Goal: Task Accomplishment & Management: Use online tool/utility

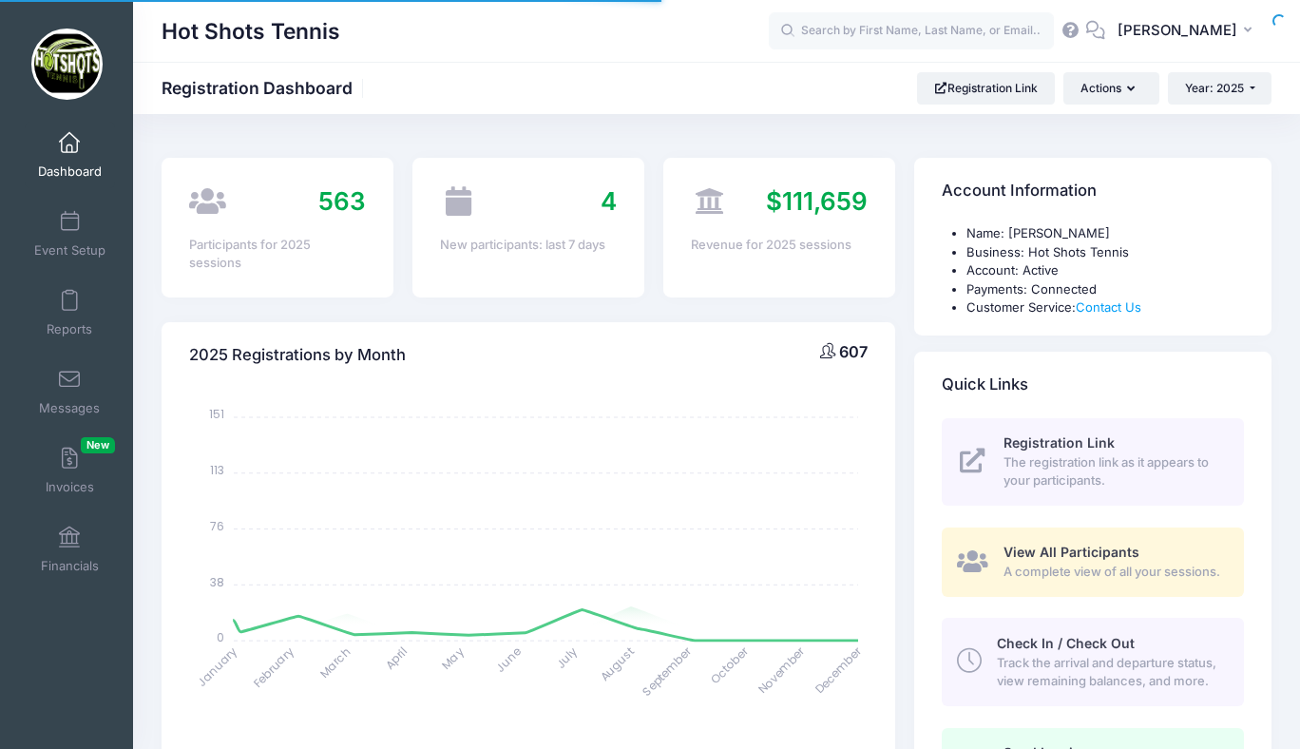
select select
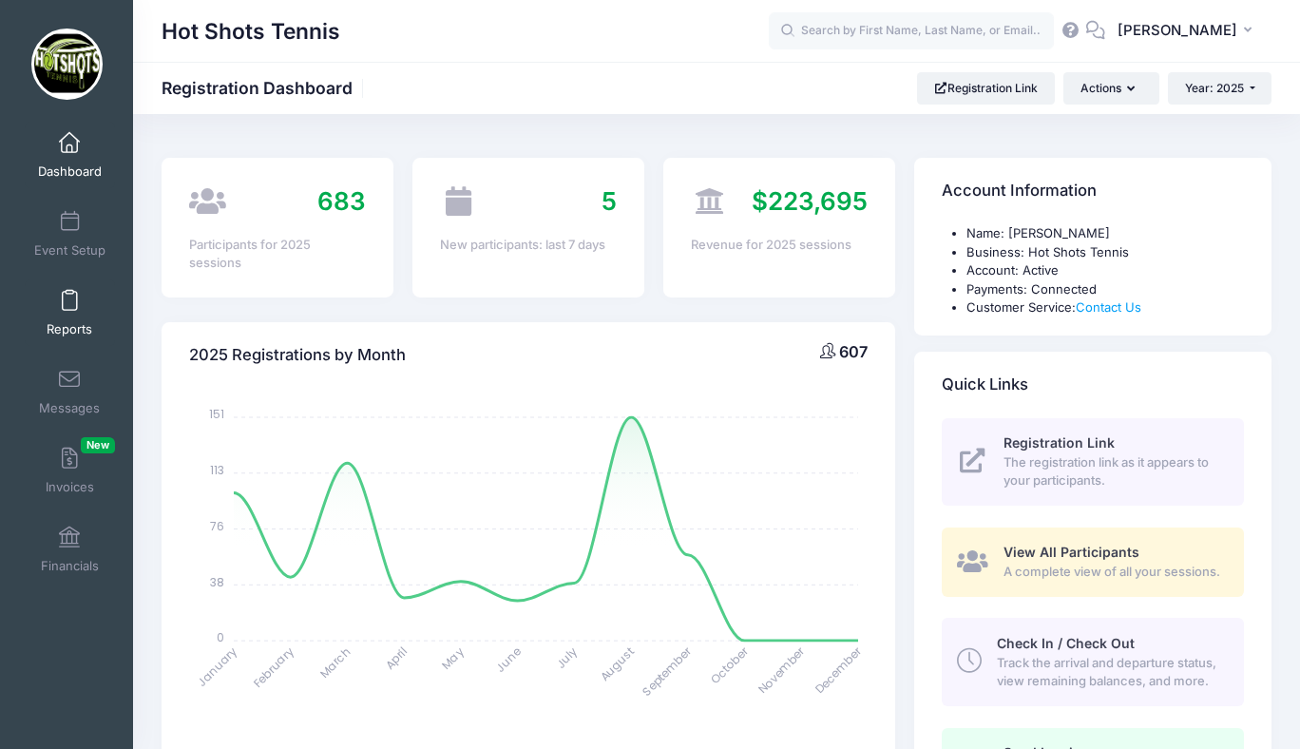
click at [69, 304] on span at bounding box center [69, 301] width 0 height 21
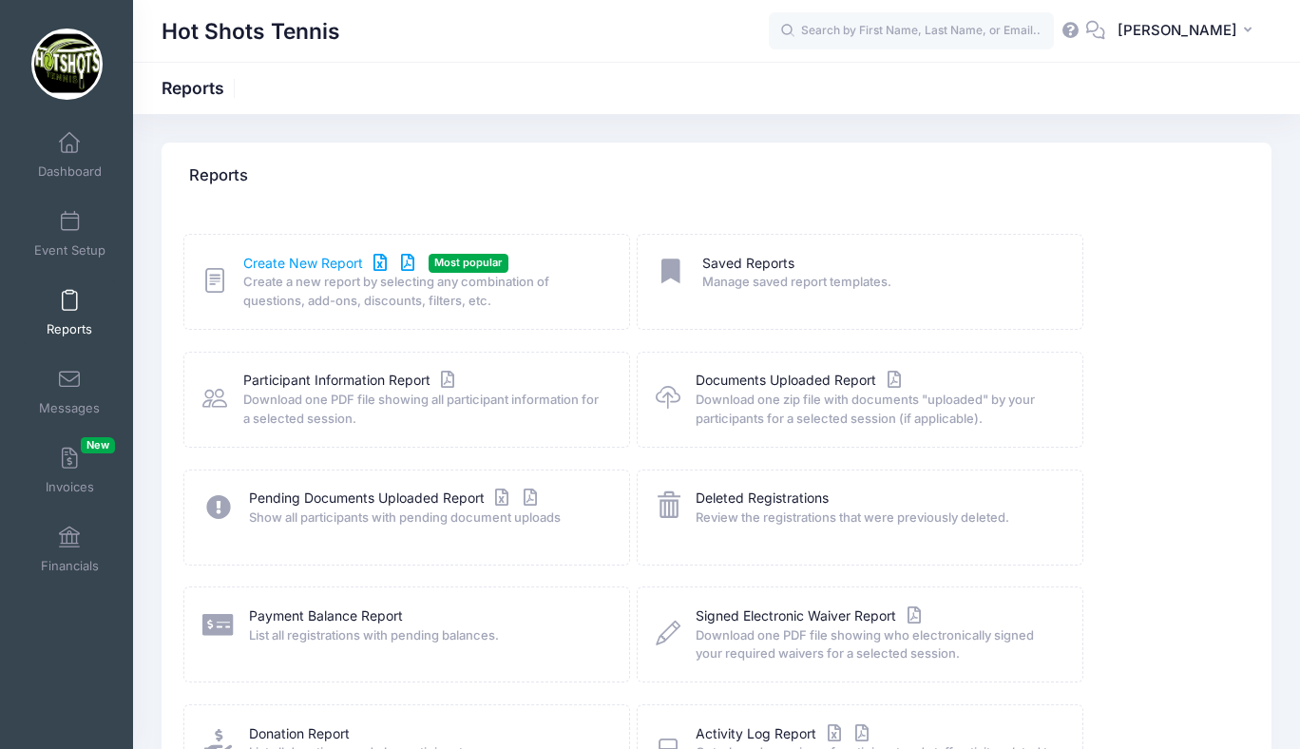
click at [321, 263] on link "Create New Report" at bounding box center [331, 264] width 177 height 20
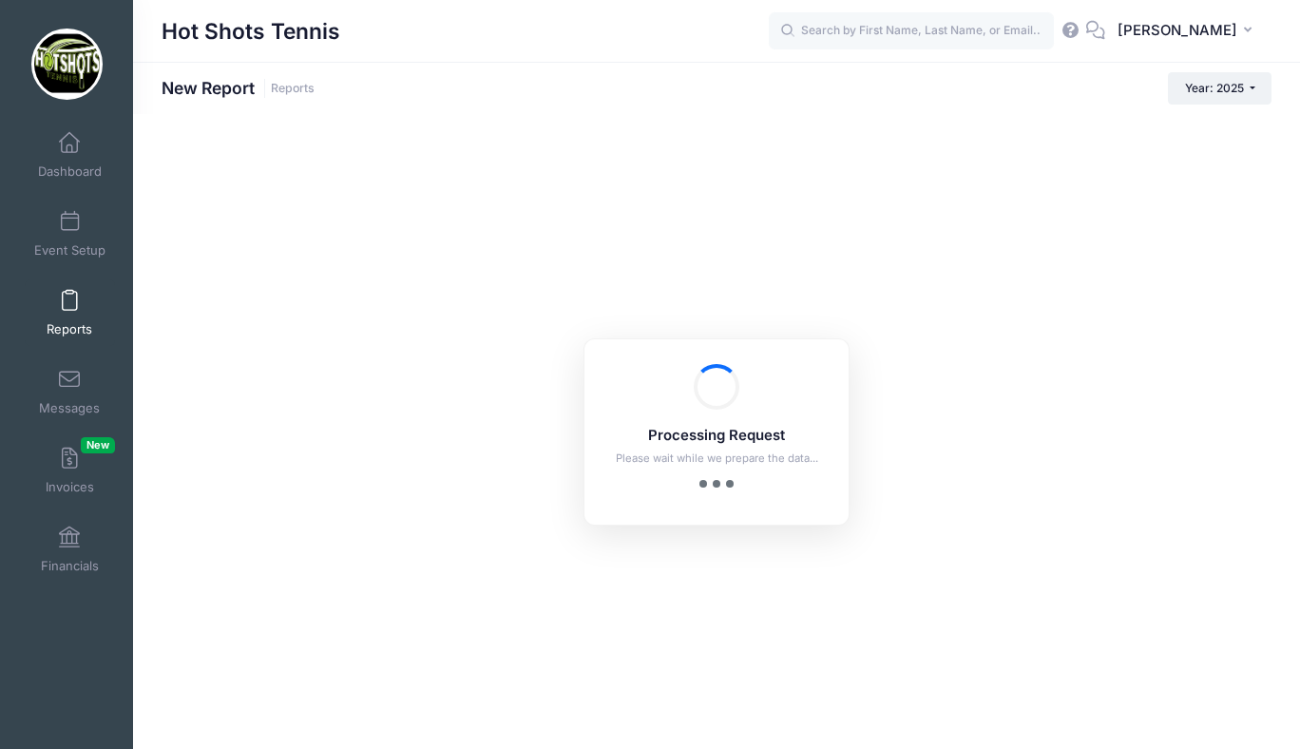
checkbox input "true"
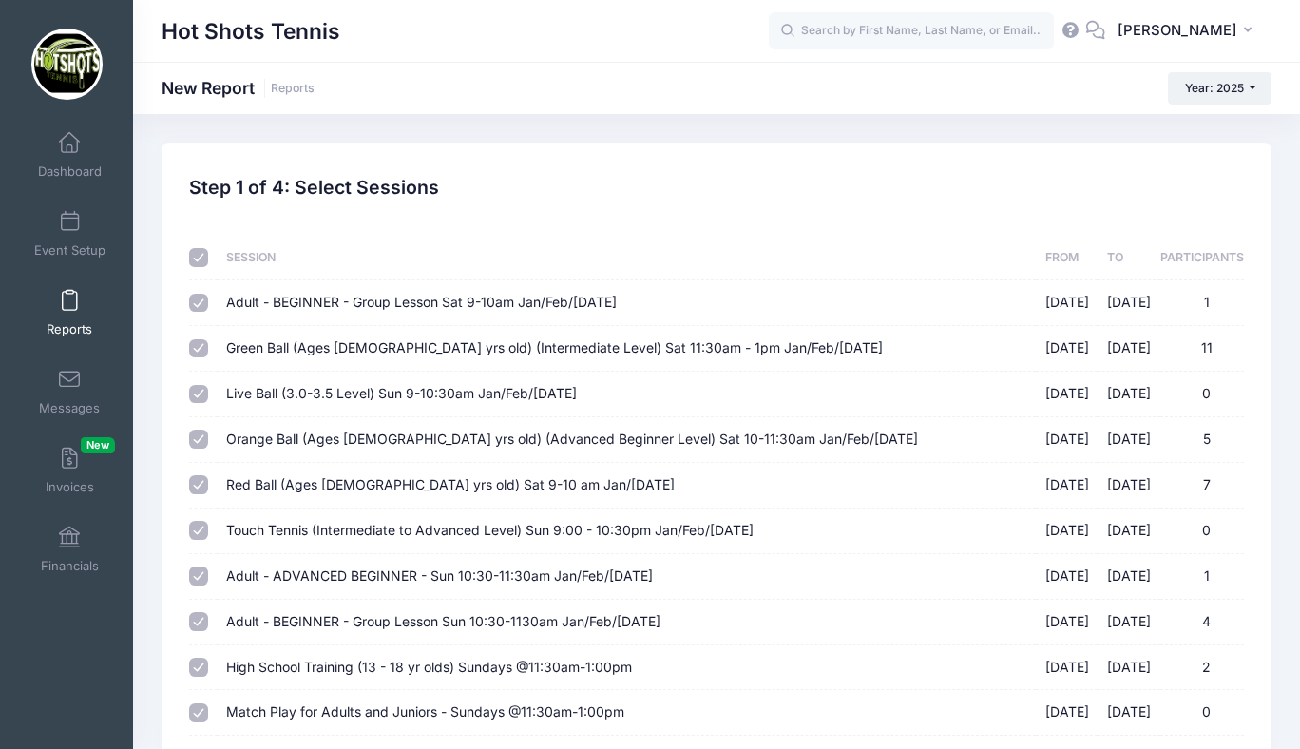
click at [201, 255] on input "checkbox" at bounding box center [198, 257] width 19 height 19
checkbox input "false"
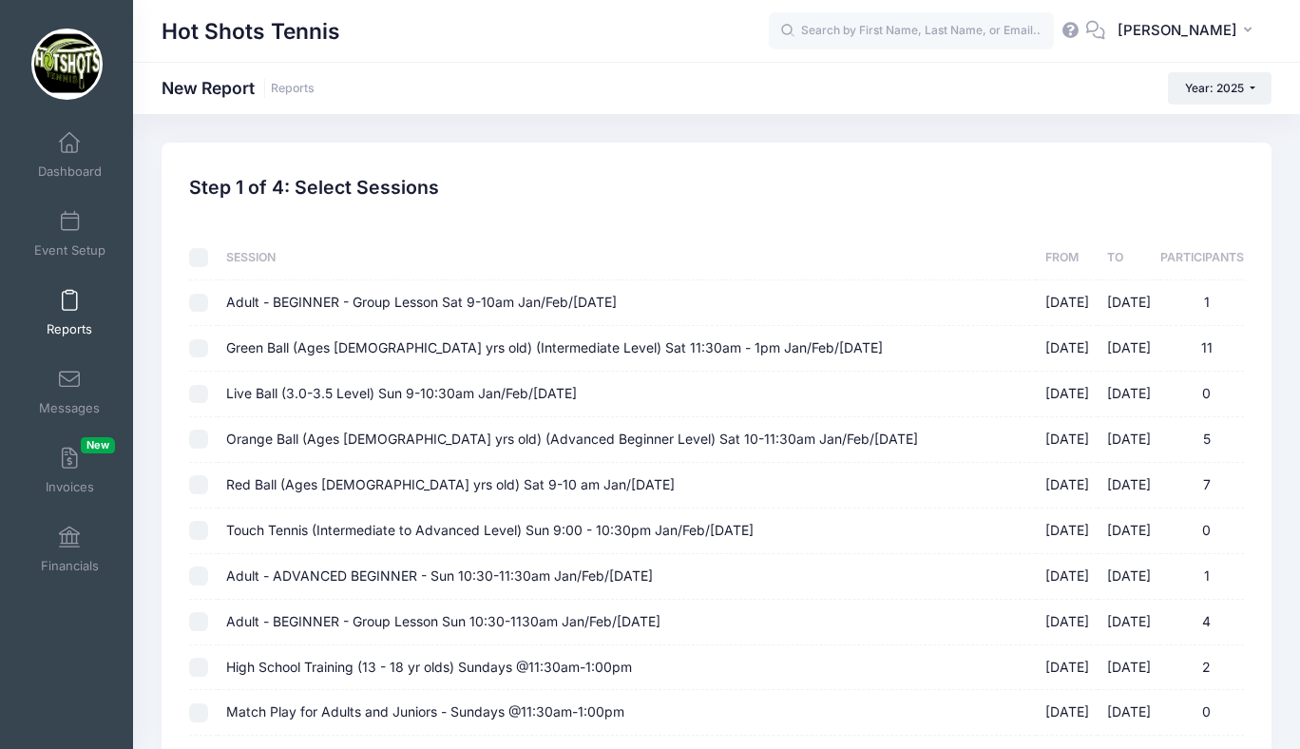
checkbox input "false"
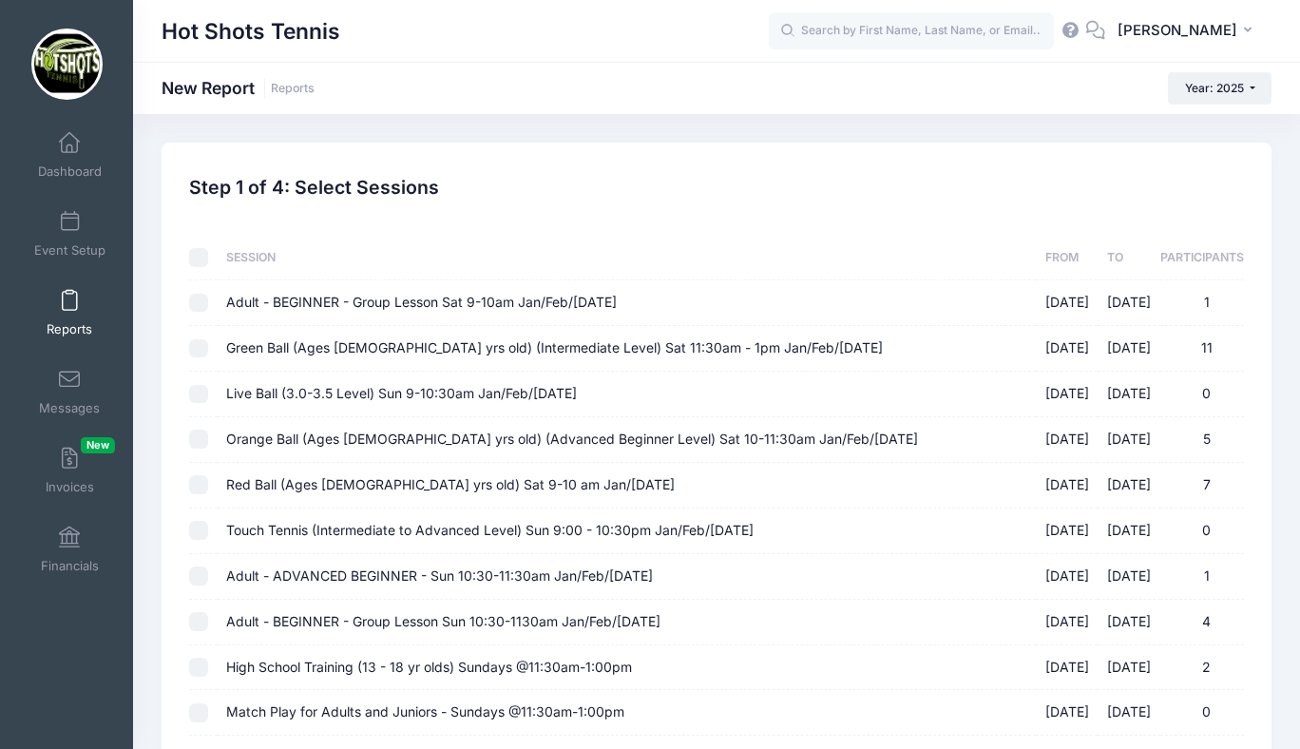
checkbox input "false"
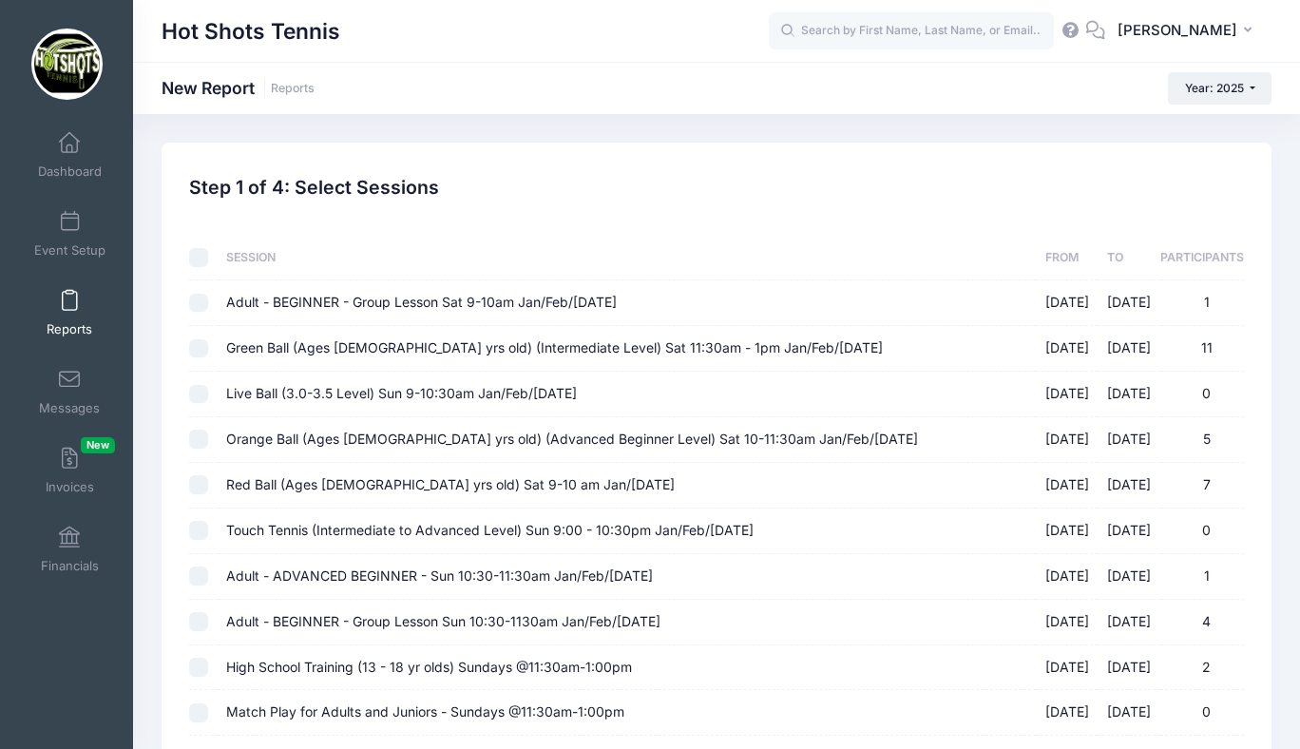
checkbox input "false"
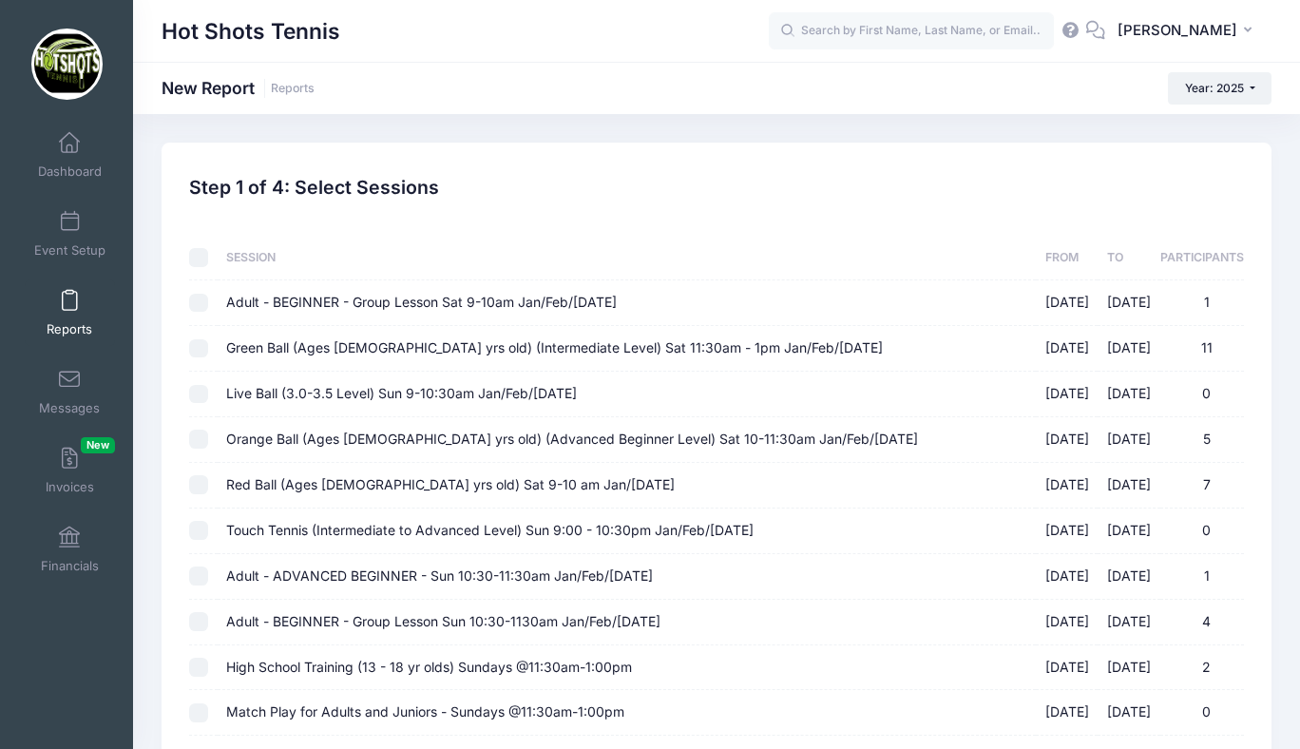
checkbox input "false"
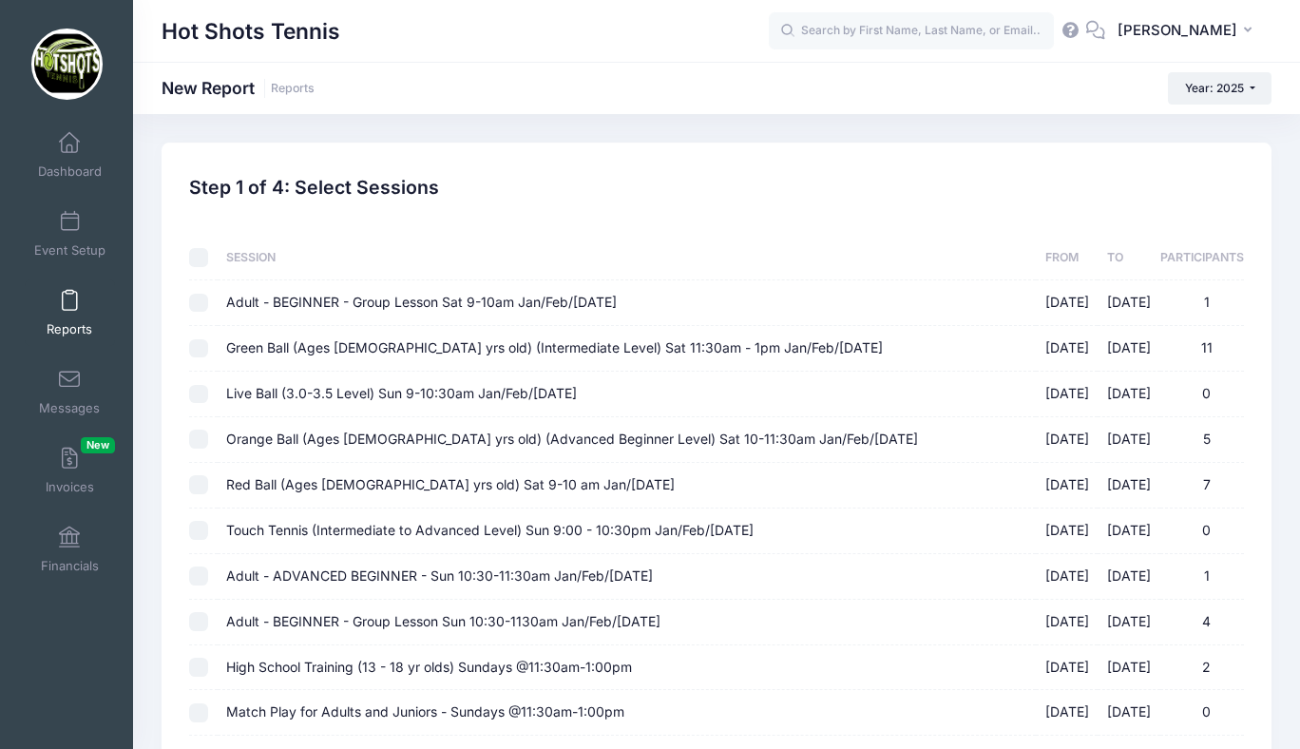
checkbox input "false"
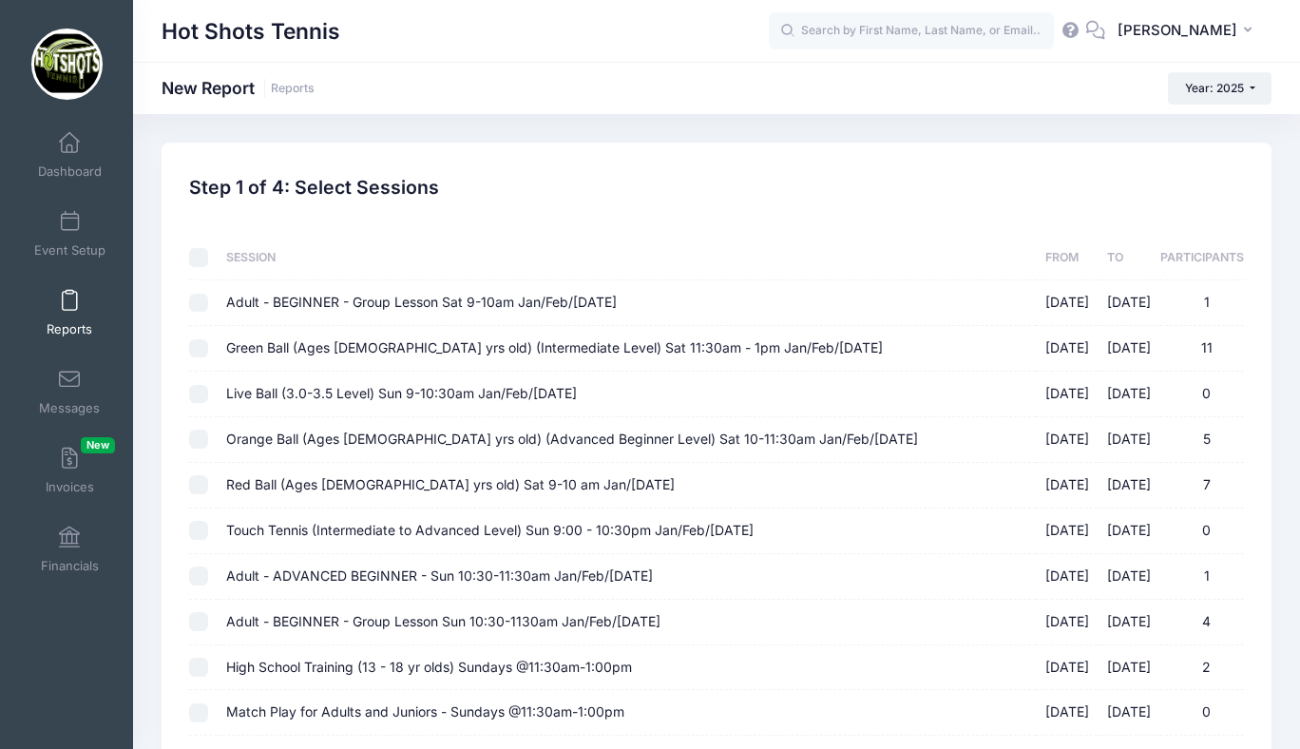
checkbox input "false"
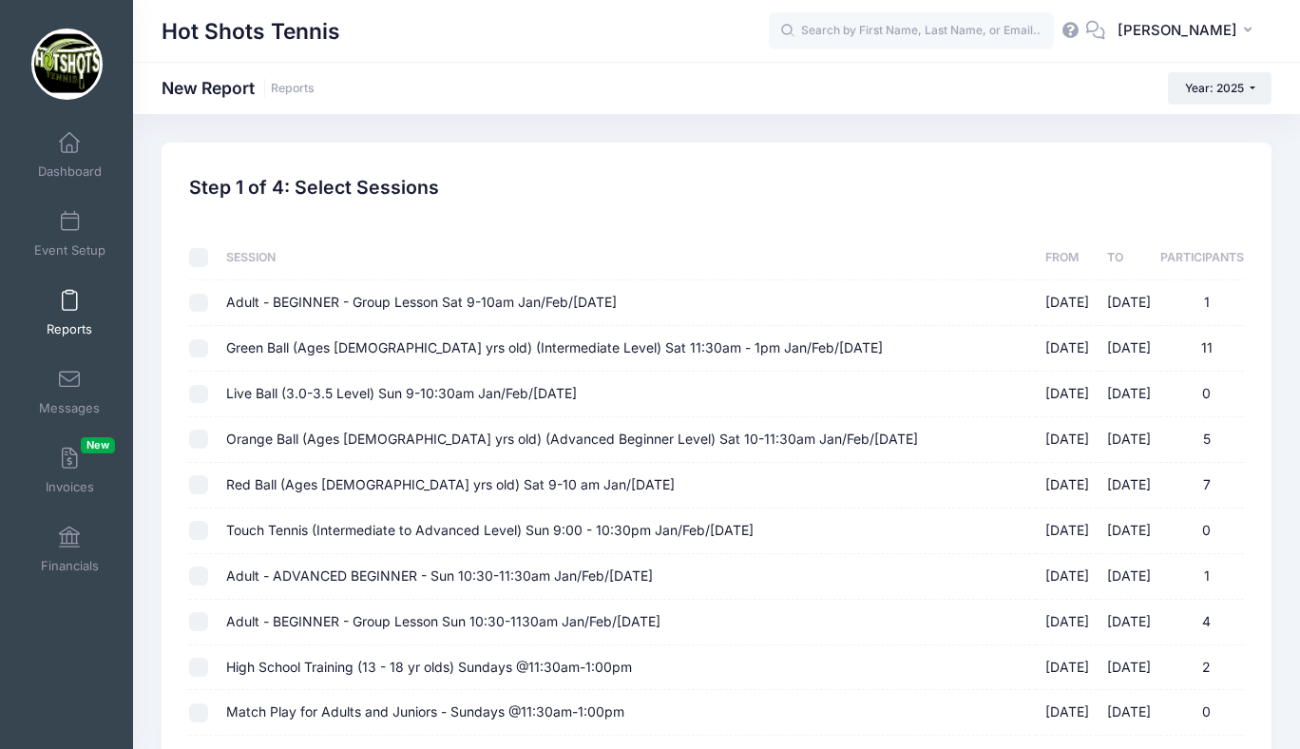
checkbox input "false"
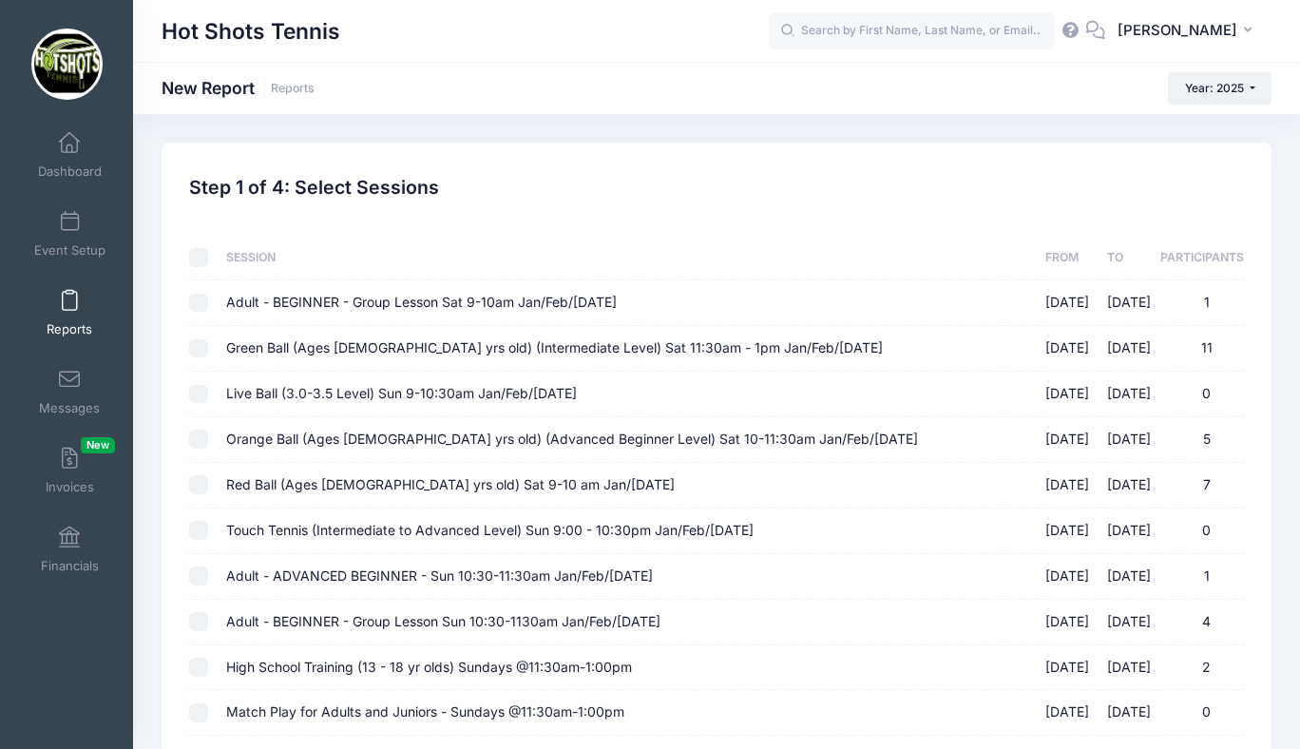
checkbox input "false"
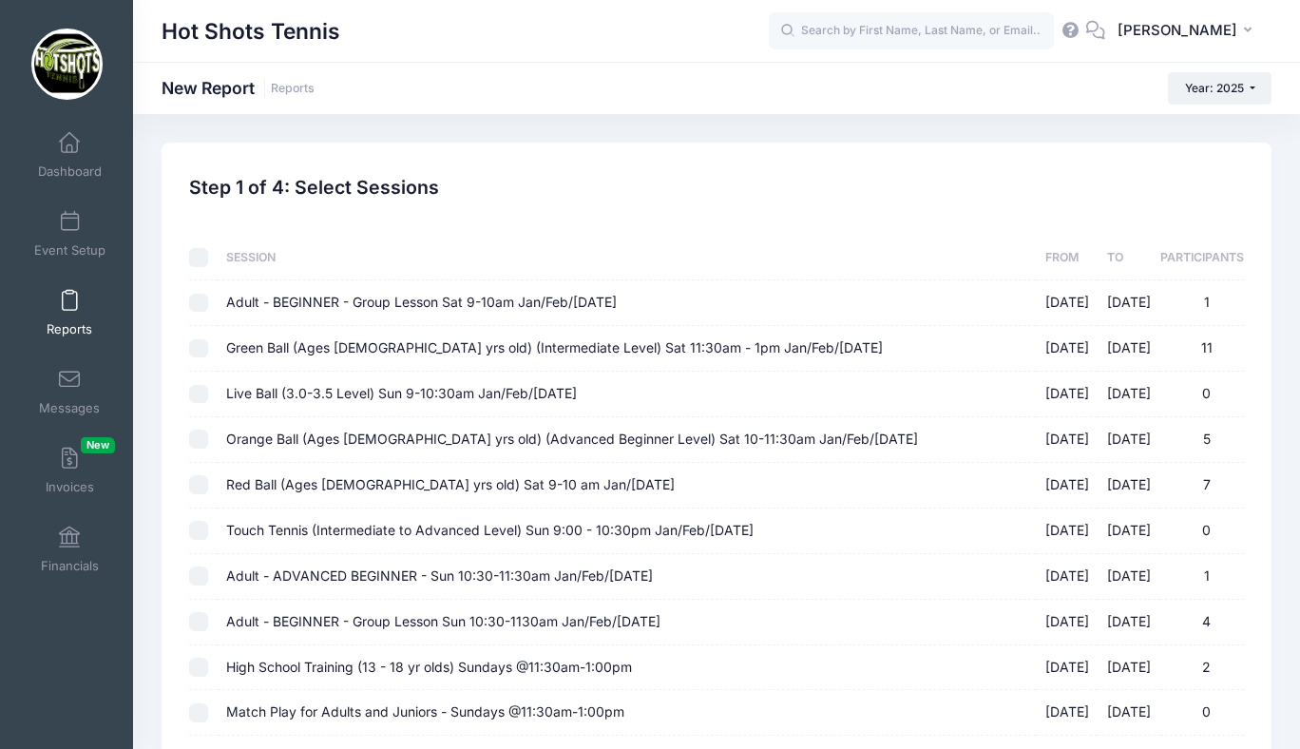
checkbox input "false"
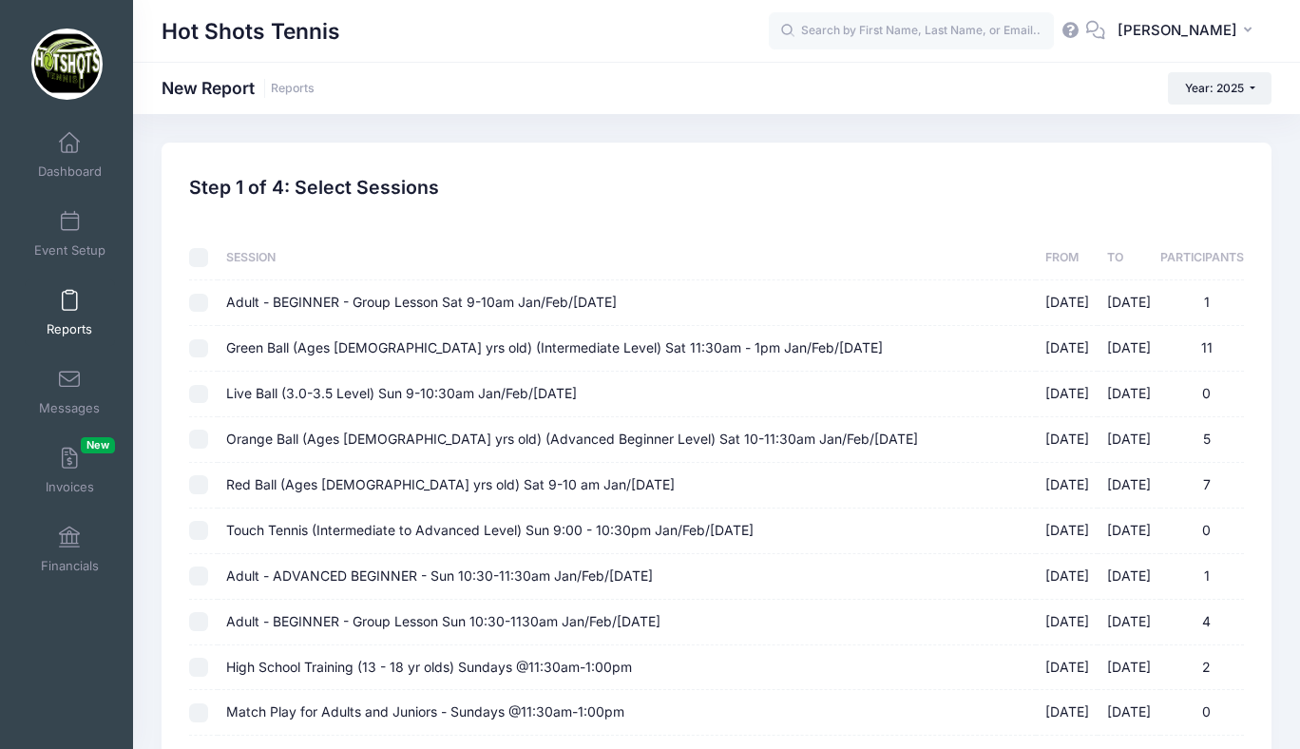
checkbox input "false"
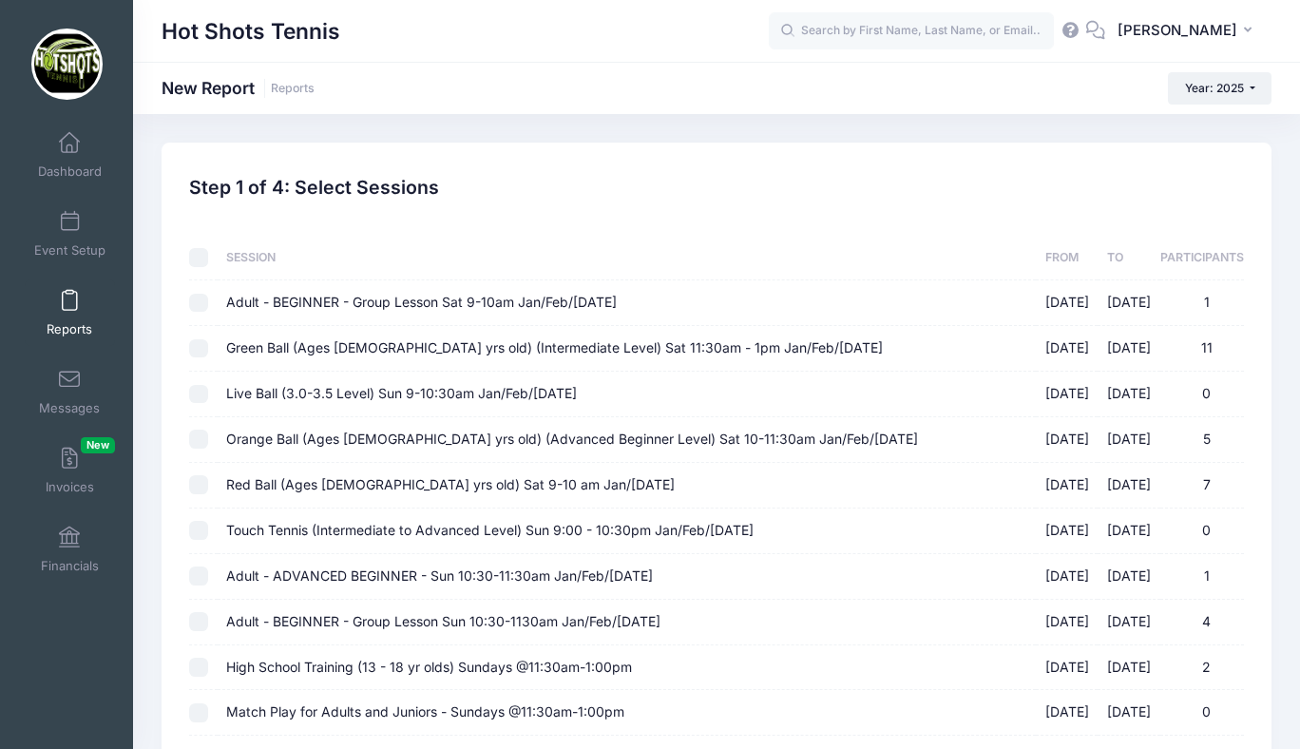
checkbox input "false"
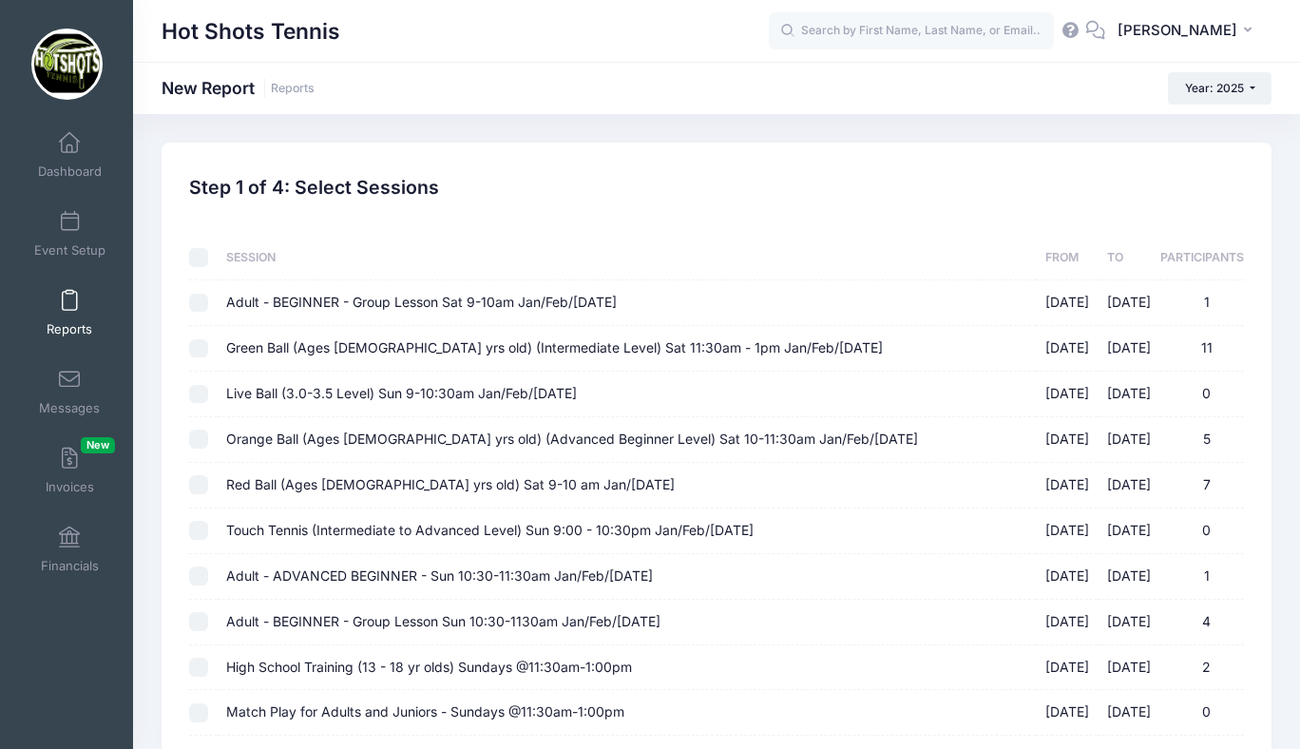
checkbox input "false"
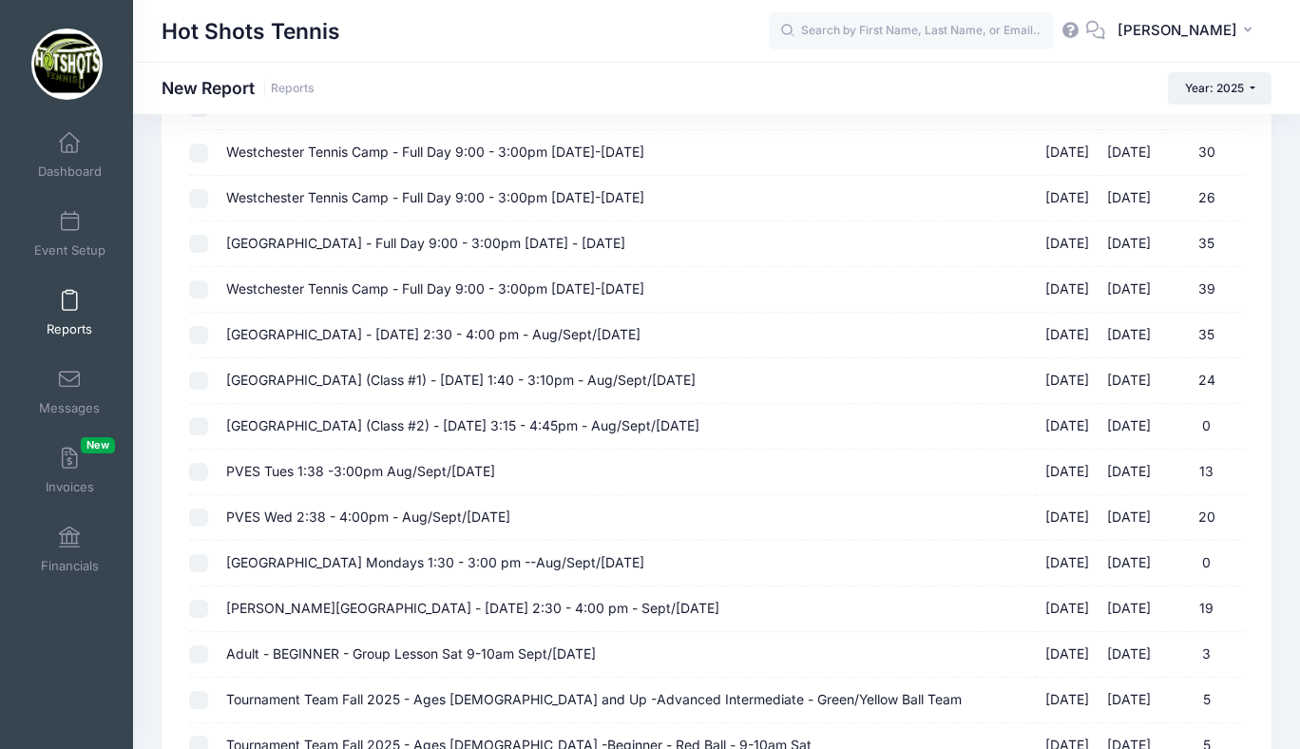
scroll to position [1684, 0]
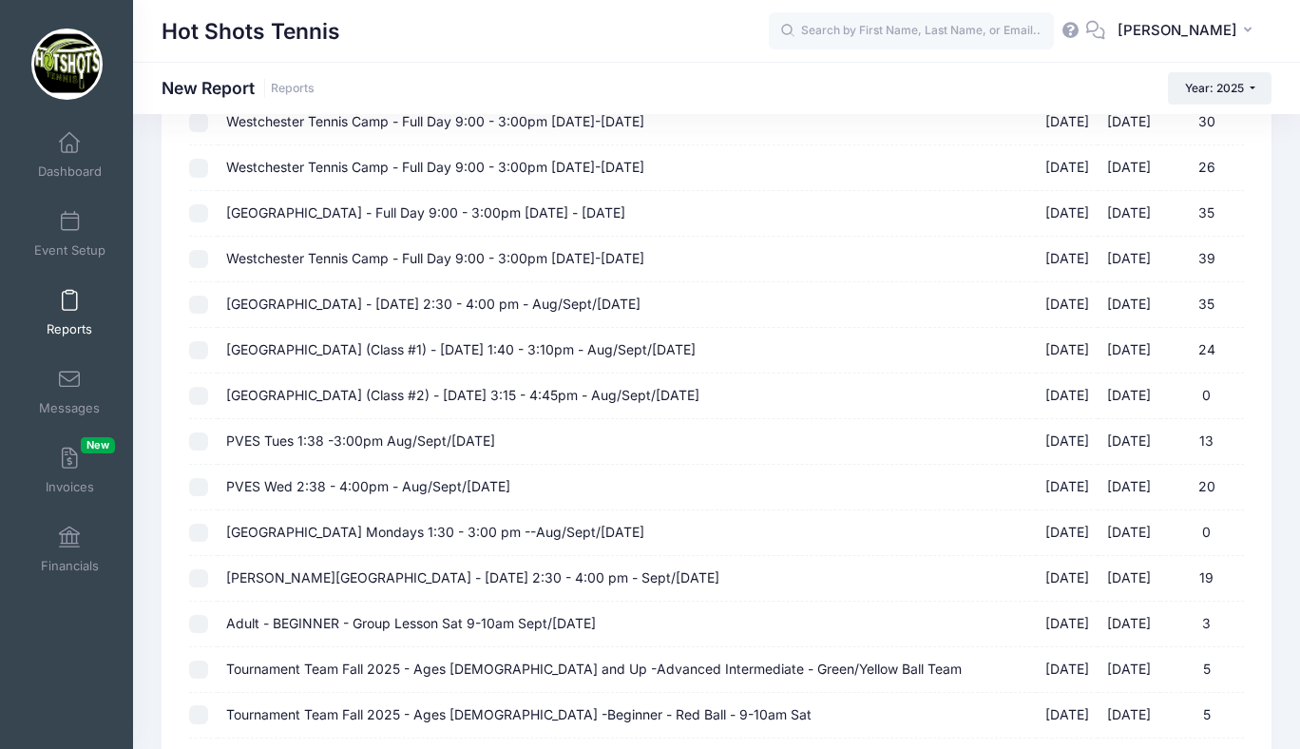
click at [494, 303] on span "Kentwood Elementary - Friday 2:30 - 4:00 pm - Aug/Sept/Oct 2025" at bounding box center [433, 304] width 414 height 16
click at [208, 303] on input "Kentwood Elementary - Friday 2:30 - 4:00 pm - Aug/Sept/Oct 2025 08/15/2025 - 10…" at bounding box center [198, 305] width 19 height 19
checkbox input "true"
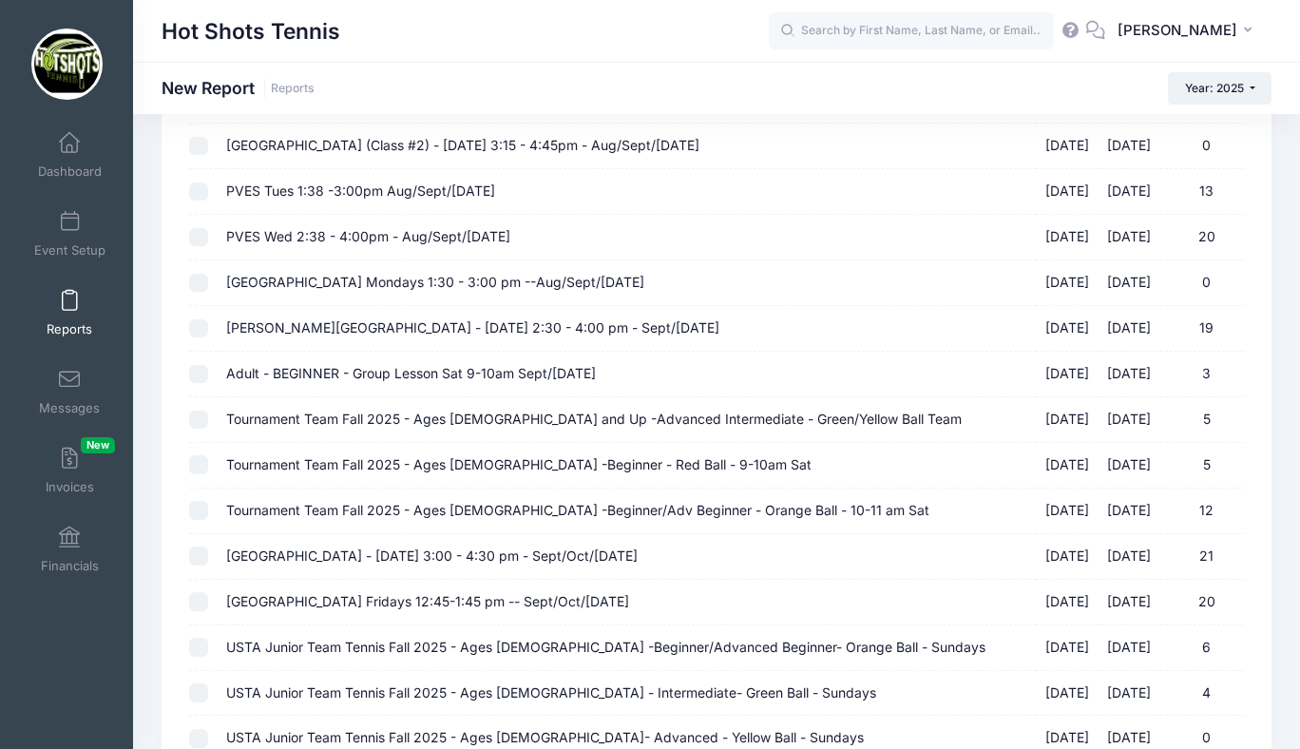
scroll to position [2548, 0]
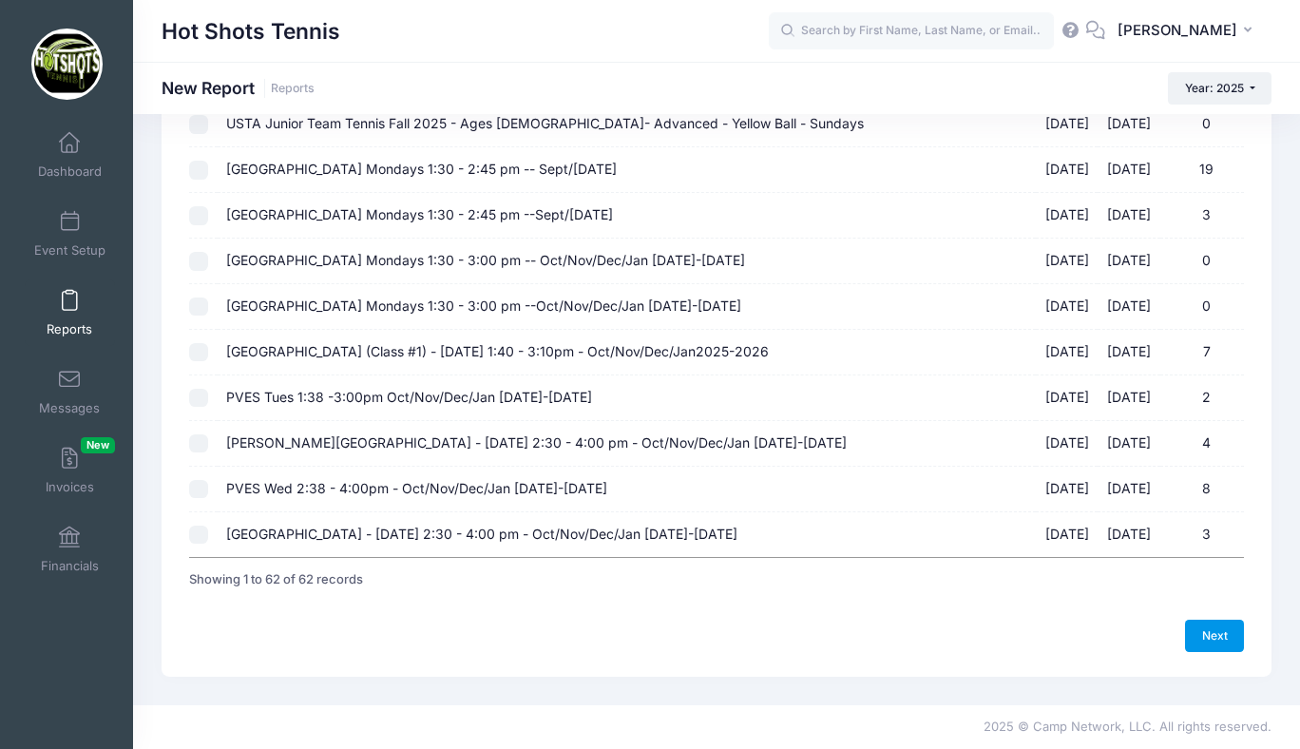
click at [1201, 632] on link "Next" at bounding box center [1214, 636] width 59 height 32
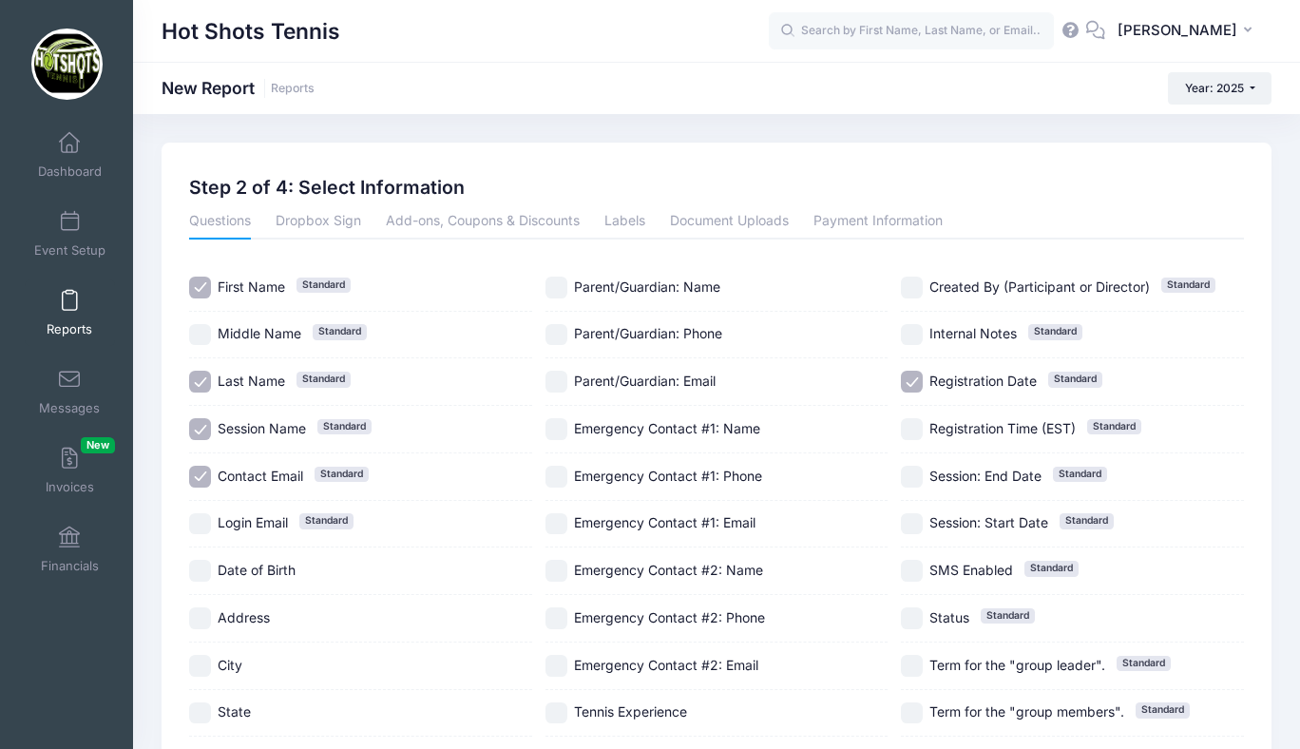
click at [203, 429] on input "Session Name Standard" at bounding box center [200, 429] width 22 height 22
checkbox input "false"
